Goal: Check status: Check status

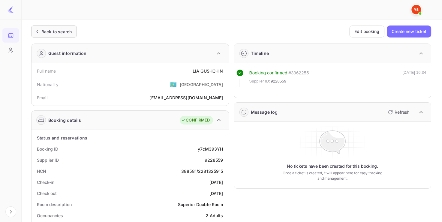
click at [63, 29] on div "Back to search" at bounding box center [56, 32] width 30 height 6
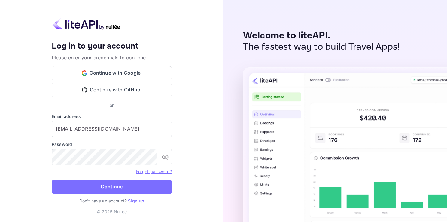
drag, startPoint x: 96, startPoint y: 85, endPoint x: 121, endPoint y: 113, distance: 37.7
click at [121, 113] on div "Your account has been created successfully, a confirmation link has been sent t…" at bounding box center [112, 111] width 120 height 186
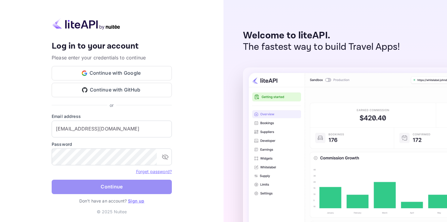
click at [130, 185] on button "Continue" at bounding box center [112, 187] width 120 height 14
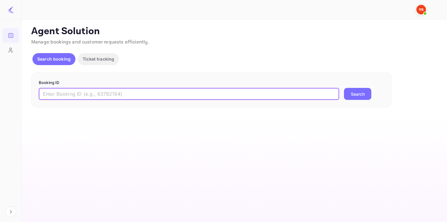
click at [166, 90] on input "text" at bounding box center [189, 94] width 300 height 12
paste input "9509415"
type input "9509415"
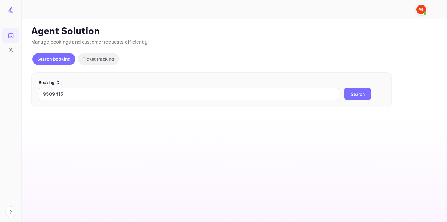
click at [369, 89] on button "Search" at bounding box center [357, 94] width 27 height 12
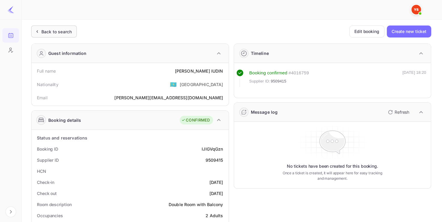
click at [62, 36] on div "Back to search" at bounding box center [54, 32] width 46 height 12
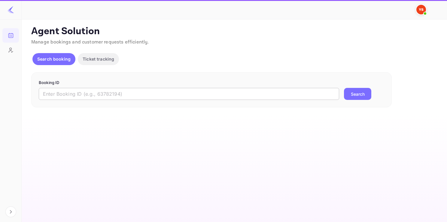
paste input "9308796"
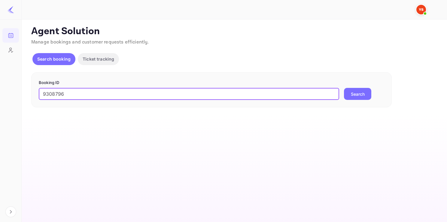
click at [84, 93] on input "9308796" at bounding box center [189, 94] width 300 height 12
type input "9308796"
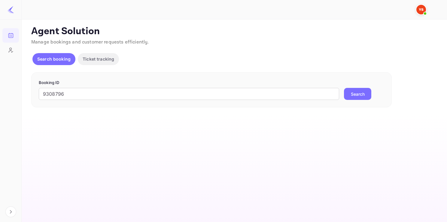
click at [360, 95] on button "Search" at bounding box center [357, 94] width 27 height 12
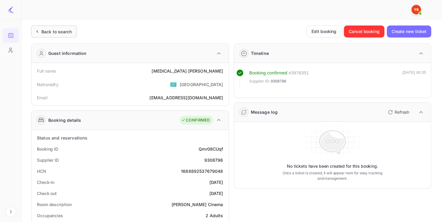
click at [65, 34] on div "Back to search" at bounding box center [56, 32] width 30 height 6
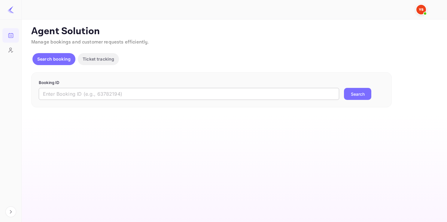
click at [80, 89] on input "text" at bounding box center [189, 94] width 300 height 12
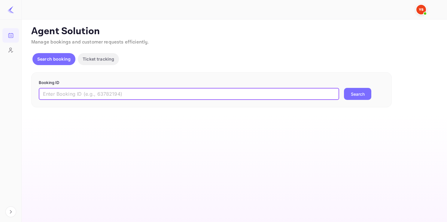
paste input "9219799"
type input "9219799"
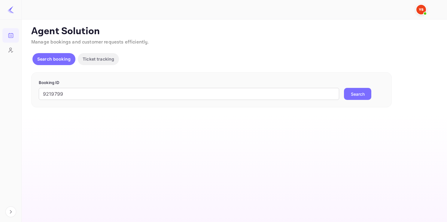
click at [368, 92] on button "Search" at bounding box center [357, 94] width 27 height 12
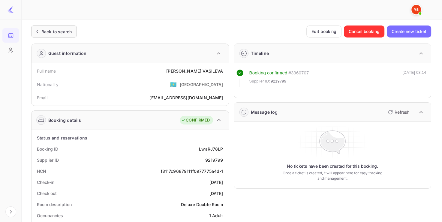
click at [74, 29] on div "Back to search" at bounding box center [54, 32] width 46 height 12
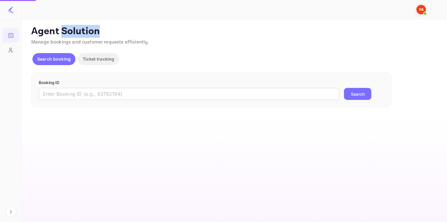
click at [74, 29] on p "Agent Solution" at bounding box center [233, 32] width 405 height 12
paste input "9362219"
click at [90, 93] on input "9362219" at bounding box center [189, 94] width 300 height 12
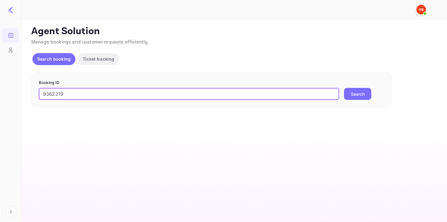
type input "9362219"
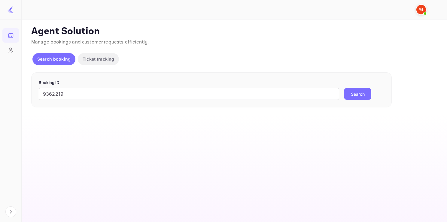
click at [347, 94] on button "Search" at bounding box center [357, 94] width 27 height 12
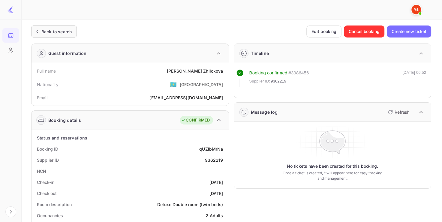
click at [58, 26] on div "Back to search" at bounding box center [54, 32] width 46 height 12
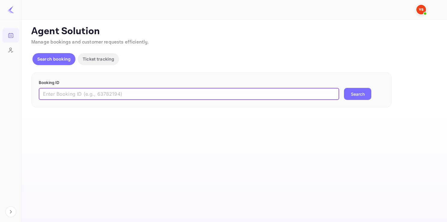
paste input "6983092"
click at [97, 89] on input "text" at bounding box center [189, 94] width 300 height 12
type input "6983092"
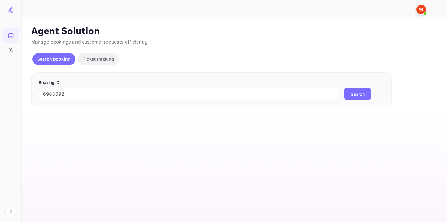
click at [353, 95] on button "Search" at bounding box center [357, 94] width 27 height 12
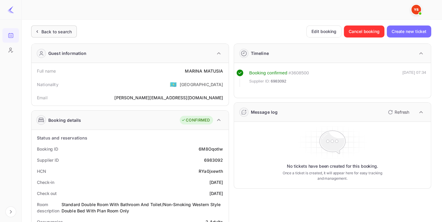
click at [60, 26] on div "Back to search" at bounding box center [54, 32] width 46 height 12
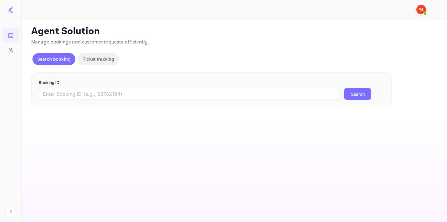
paste input "9255552"
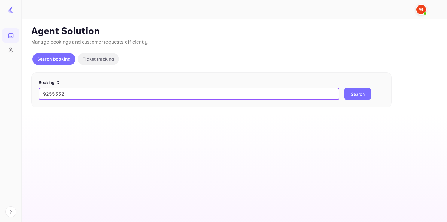
click at [103, 93] on input "9255552" at bounding box center [189, 94] width 300 height 12
type input "9255552"
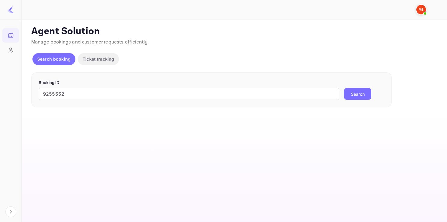
click at [353, 92] on button "Search" at bounding box center [357, 94] width 27 height 12
